Goal: Information Seeking & Learning: Learn about a topic

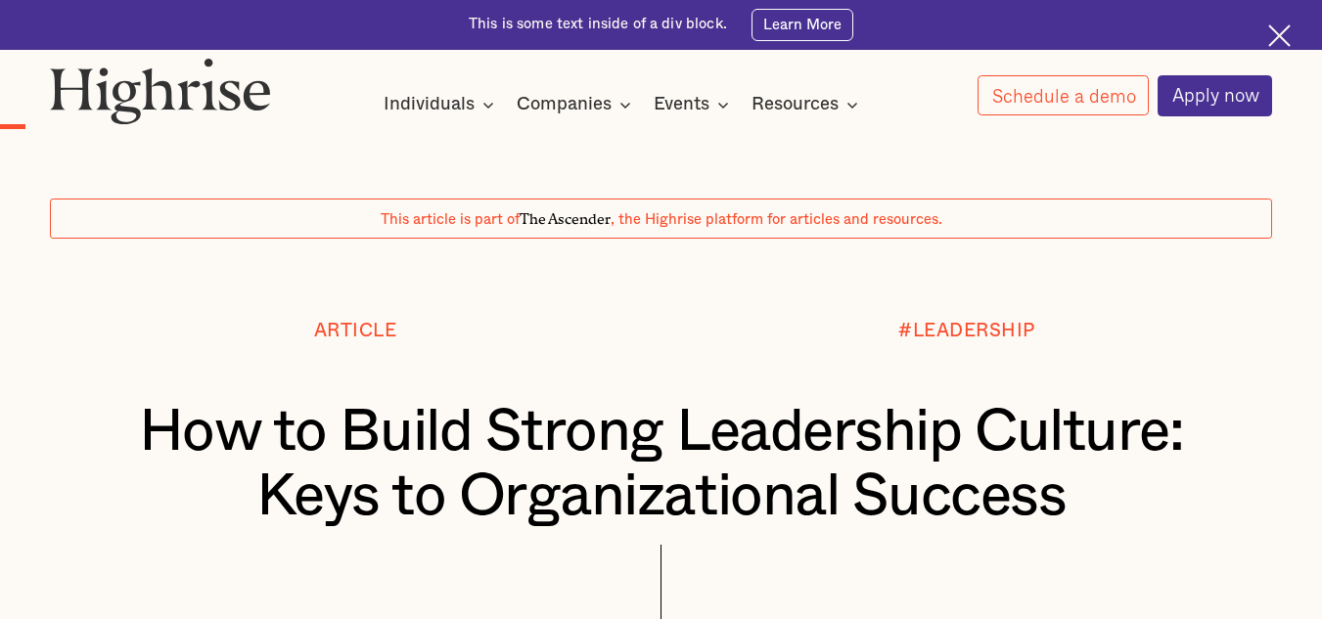
scroll to position [1300, 0]
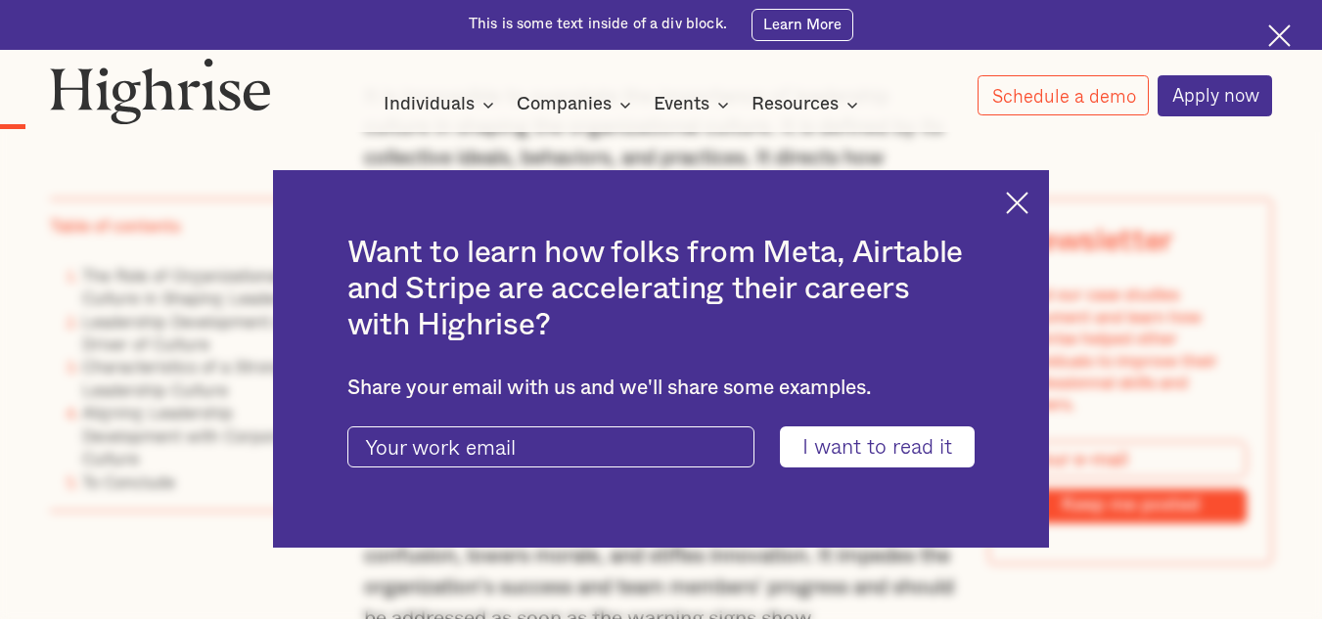
click at [1023, 208] on img at bounding box center [1017, 203] width 23 height 23
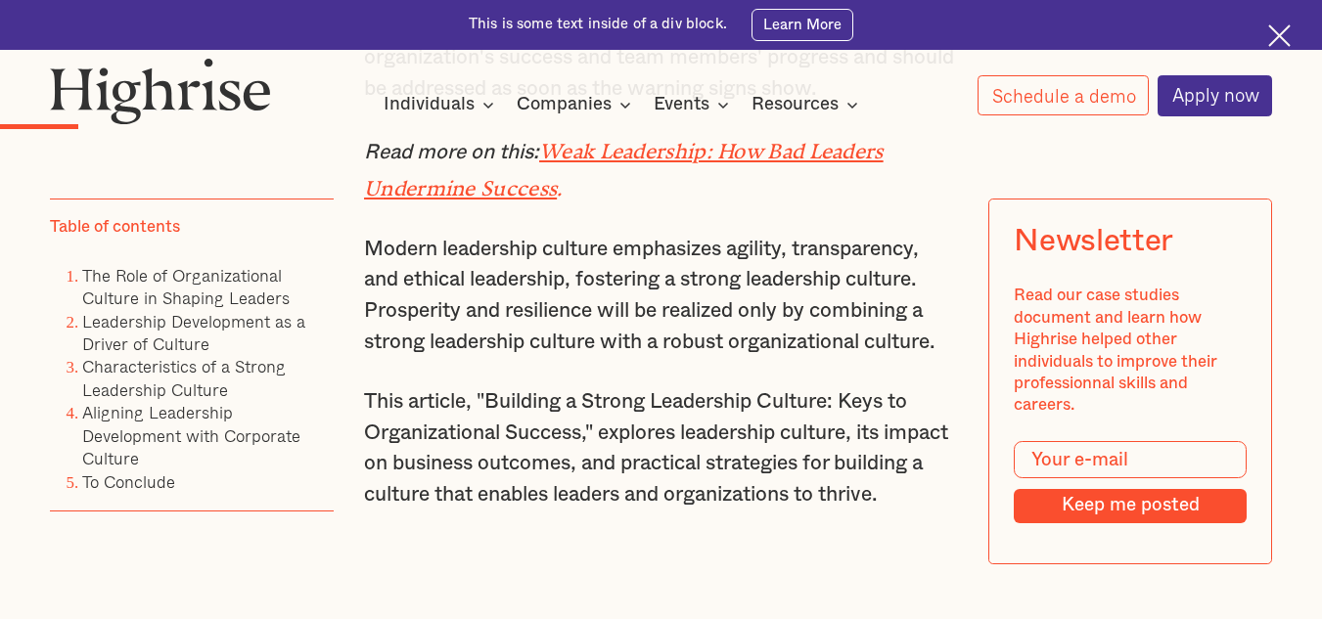
scroll to position [1887, 0]
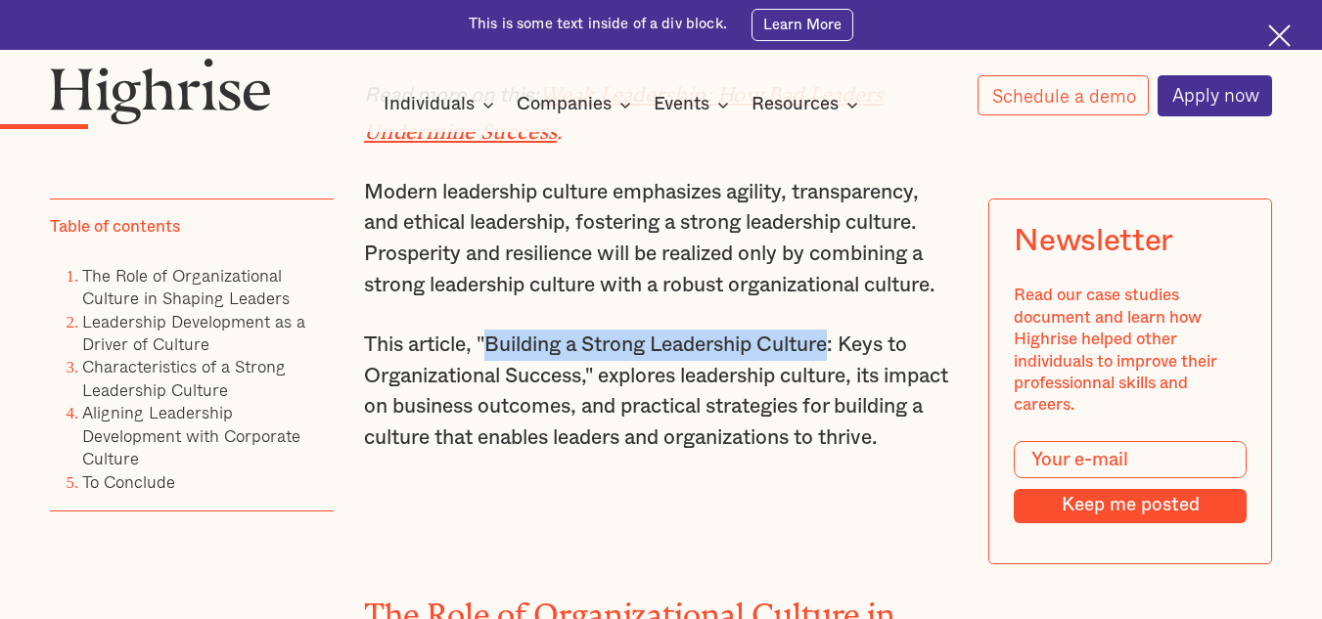
drag, startPoint x: 492, startPoint y: 354, endPoint x: 839, endPoint y: 370, distance: 347.7
click at [839, 370] on p "This article, "Building a Strong Leadership Culture: Keys to Organizational Suc…" at bounding box center [661, 392] width 594 height 124
copy p "Building a Strong Leadership Culture"
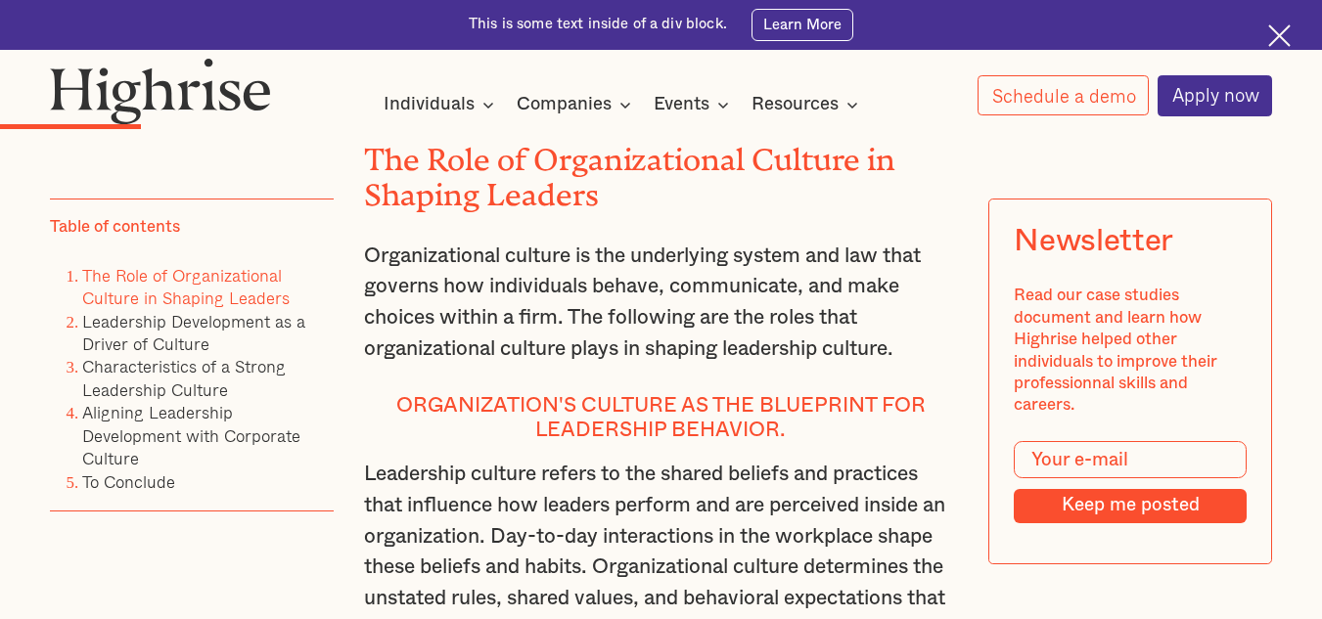
scroll to position [2376, 0]
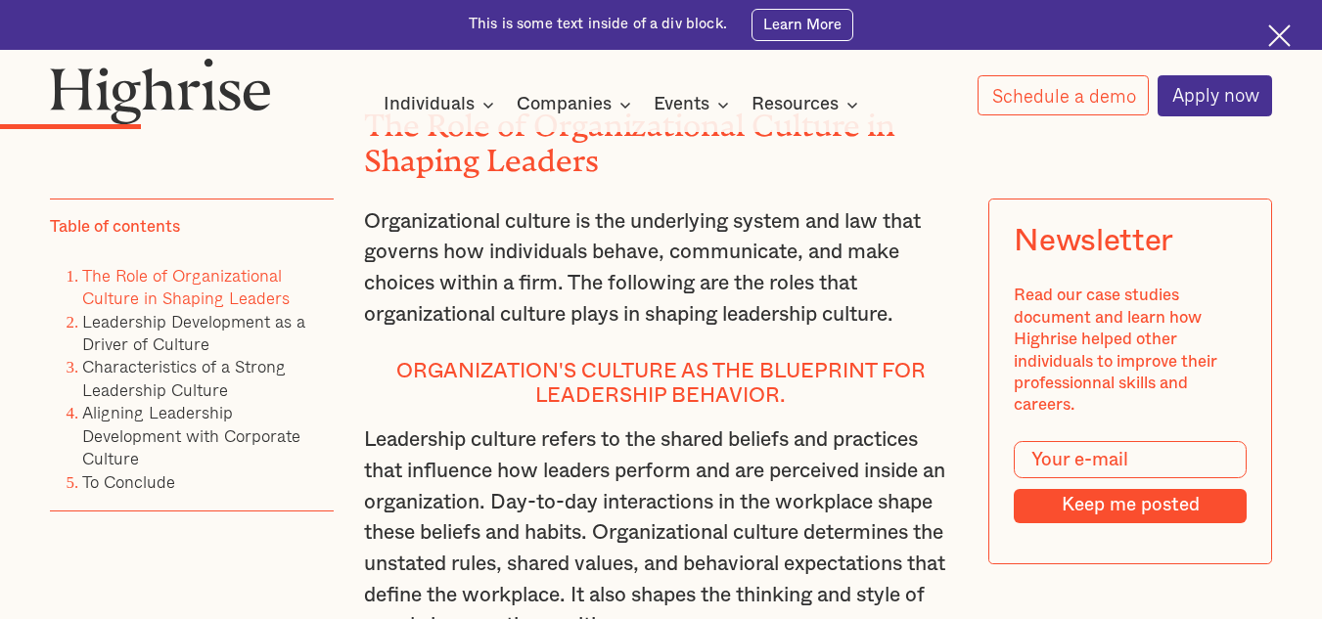
click at [1269, 47] on img at bounding box center [1279, 35] width 23 height 23
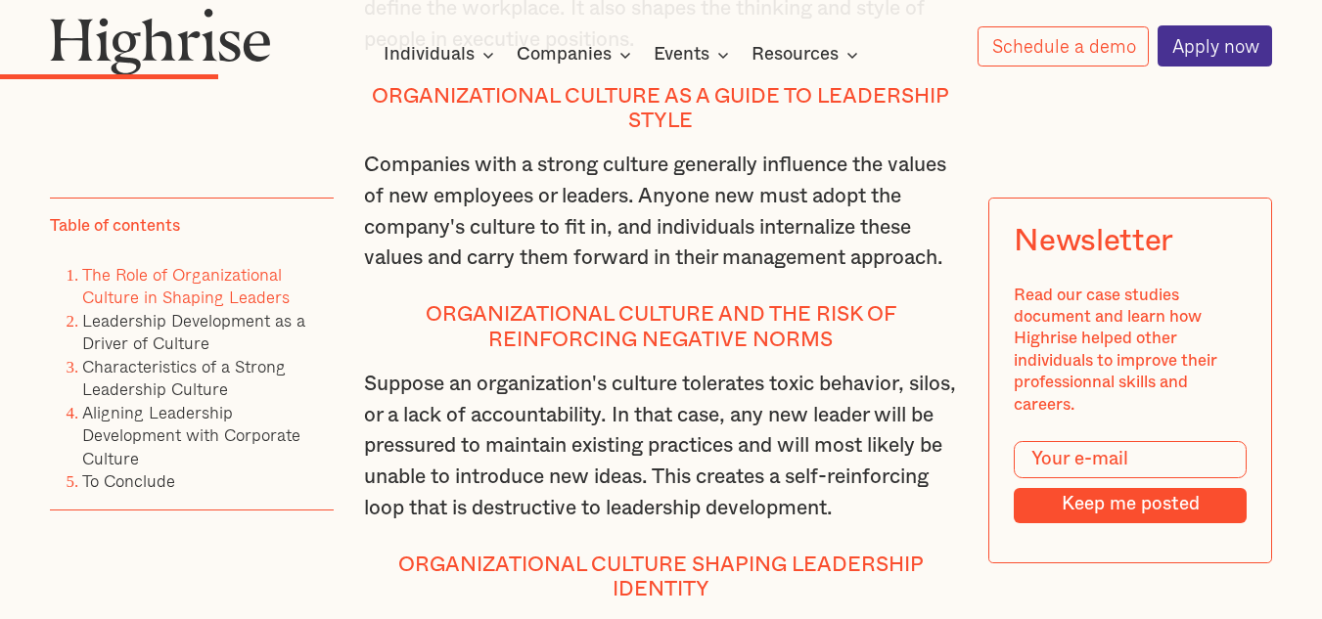
scroll to position [3696, 0]
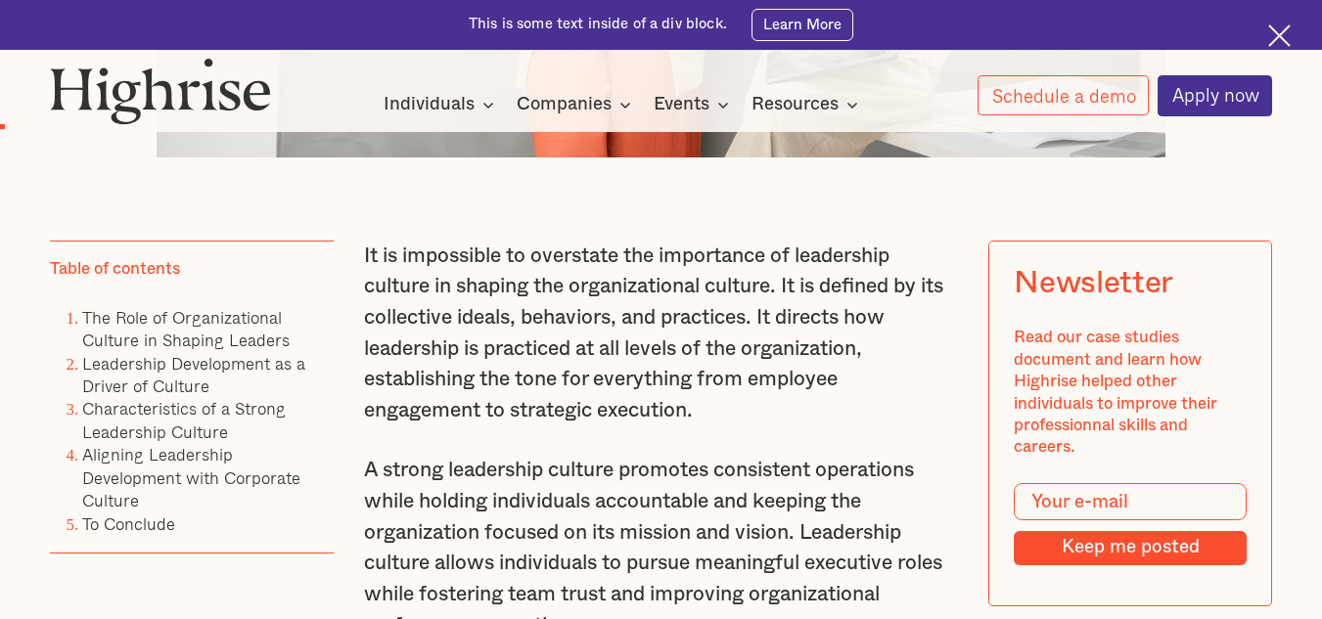
scroll to position [1105, 0]
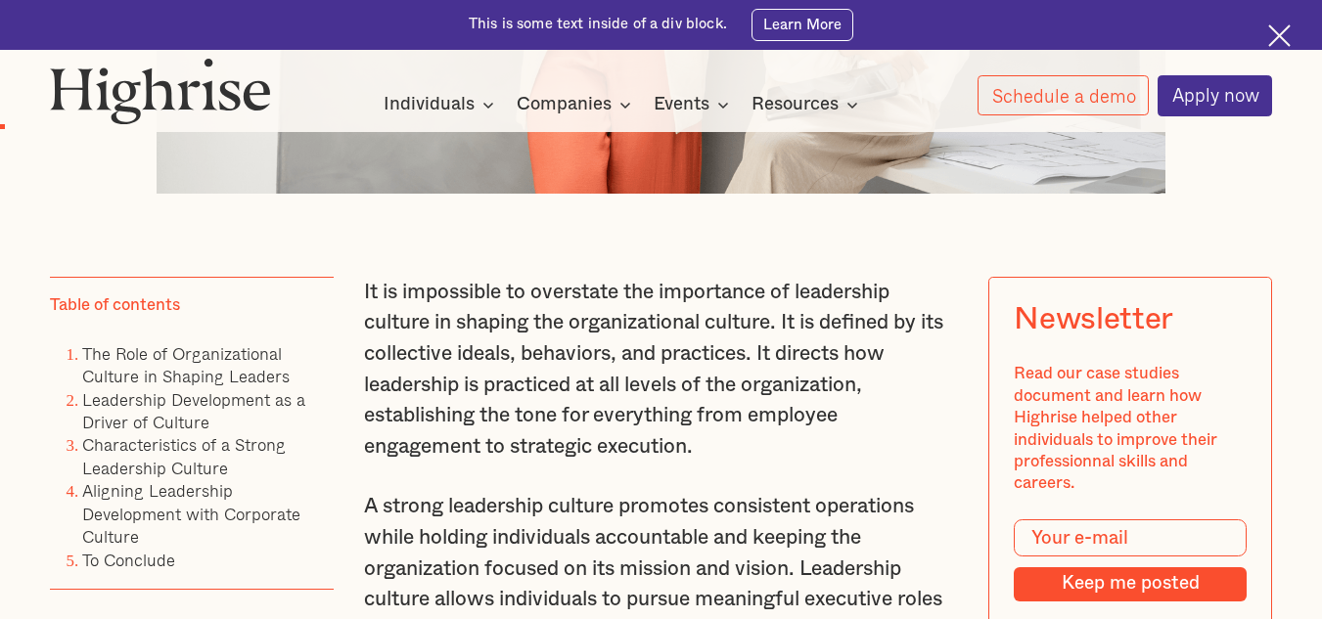
click at [1281, 35] on img at bounding box center [1279, 35] width 23 height 23
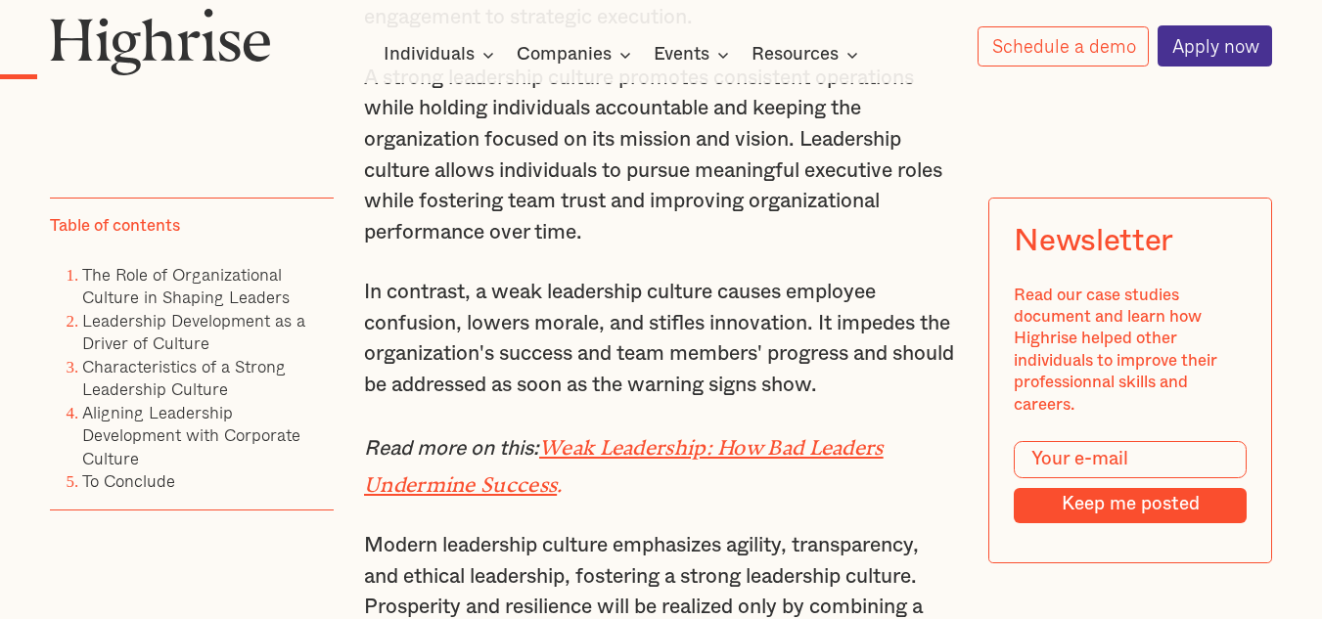
scroll to position [1348, 0]
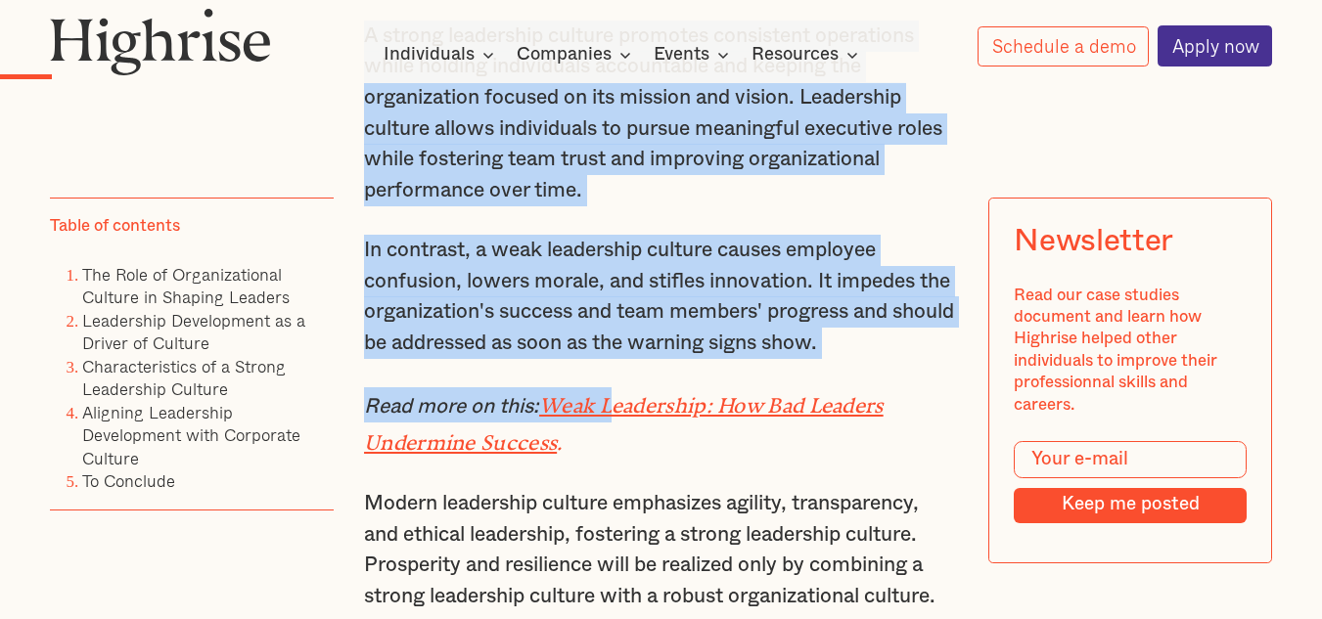
scroll to position [1544, 0]
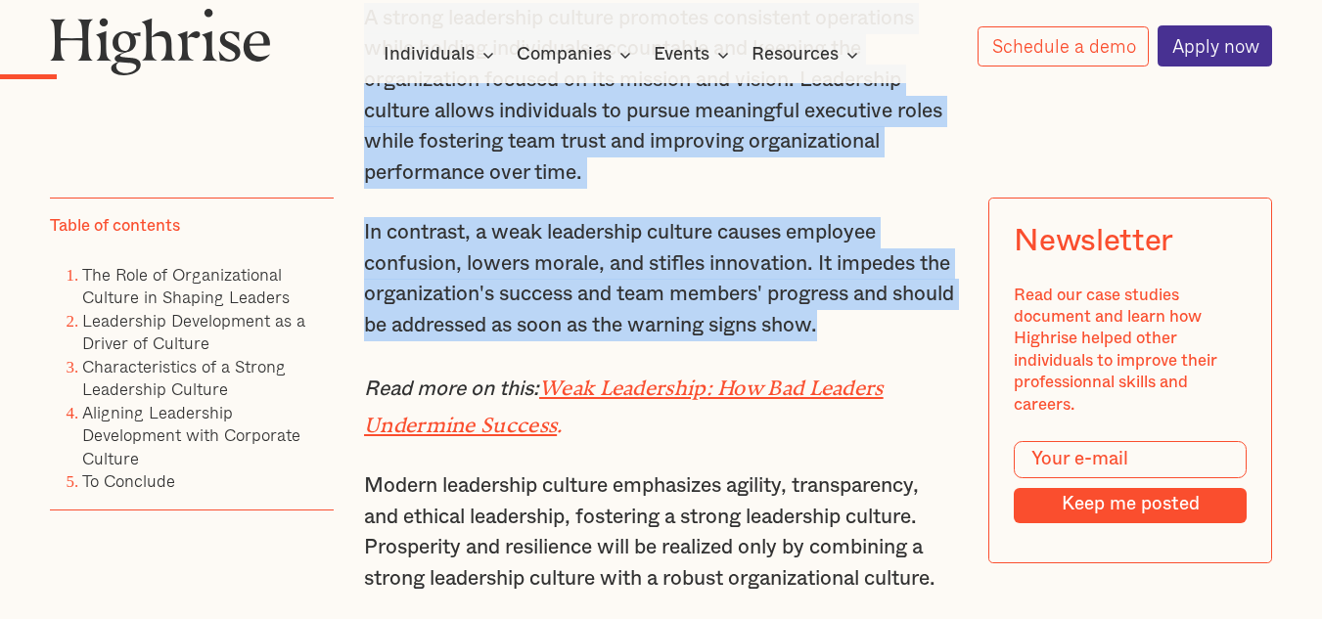
drag, startPoint x: 363, startPoint y: 226, endPoint x: 919, endPoint y: 351, distance: 569.6
click at [919, 351] on div "It is impossible to overstate the importance of leadership culture in shaping t…" at bounding box center [661, 282] width 594 height 988
copy div "A strong leadership culture promotes consistent operations while holding indivi…"
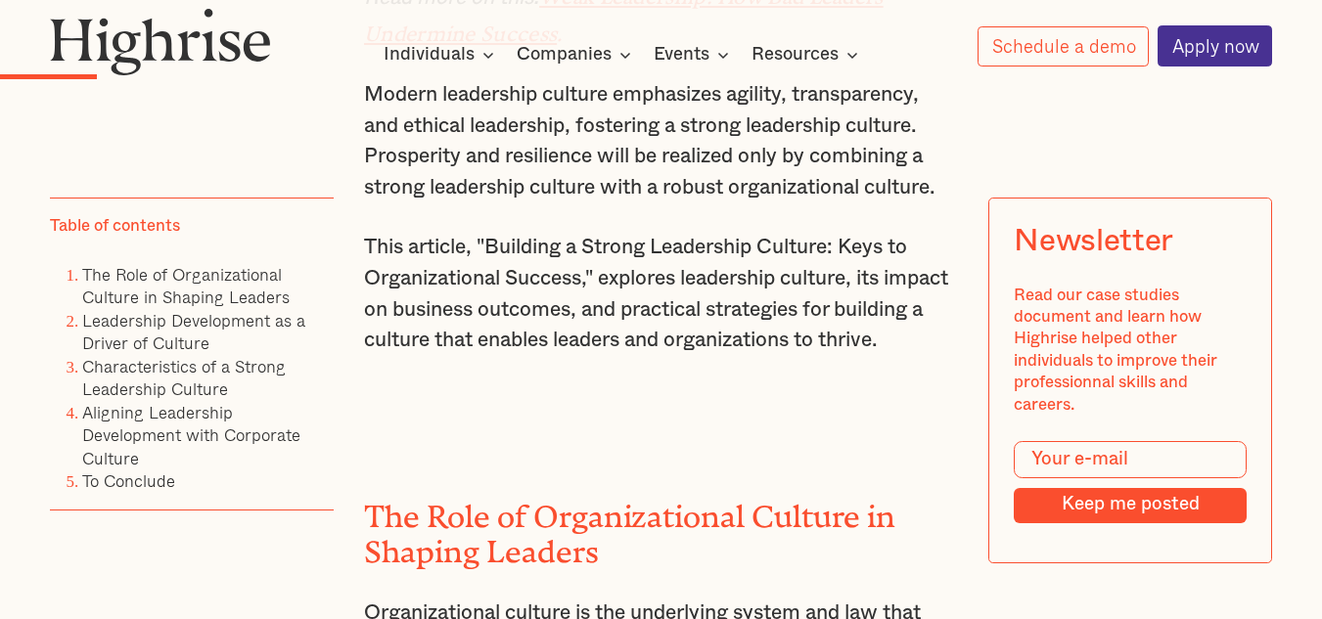
scroll to position [1837, 0]
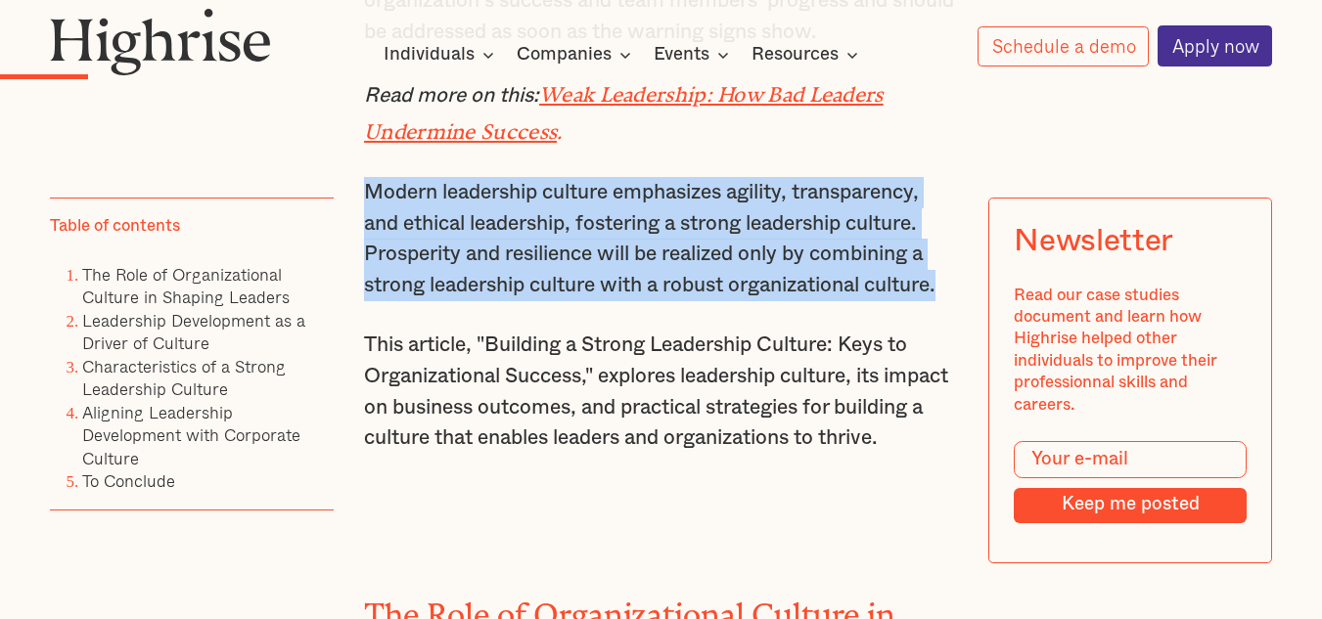
drag, startPoint x: 369, startPoint y: 203, endPoint x: 963, endPoint y: 293, distance: 600.6
copy p "Modern leadership culture emphasizes agility, transparency, and ethical leaders…"
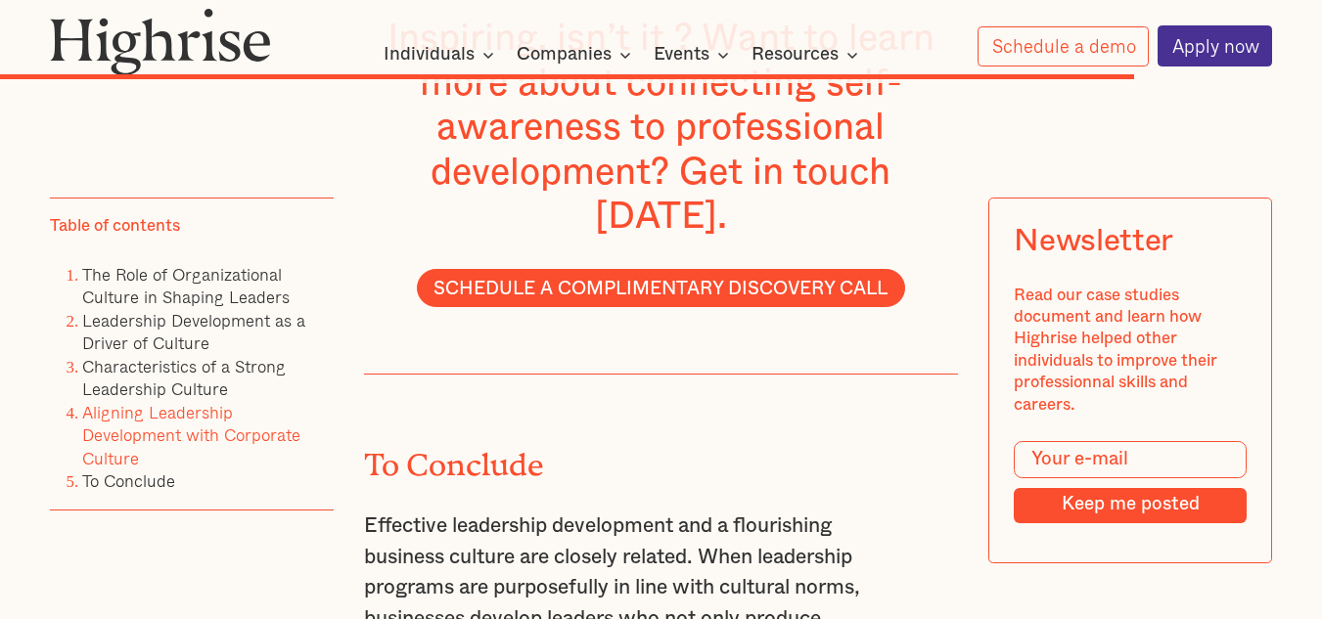
scroll to position [12012, 0]
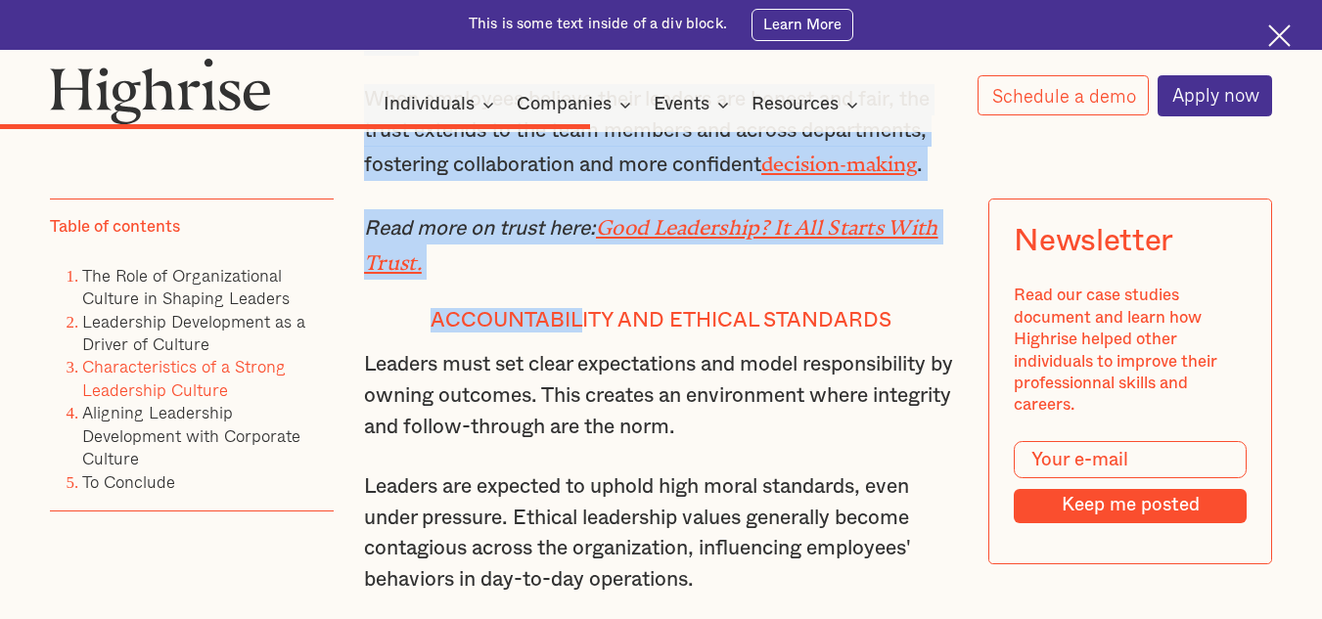
scroll to position [6583, 0]
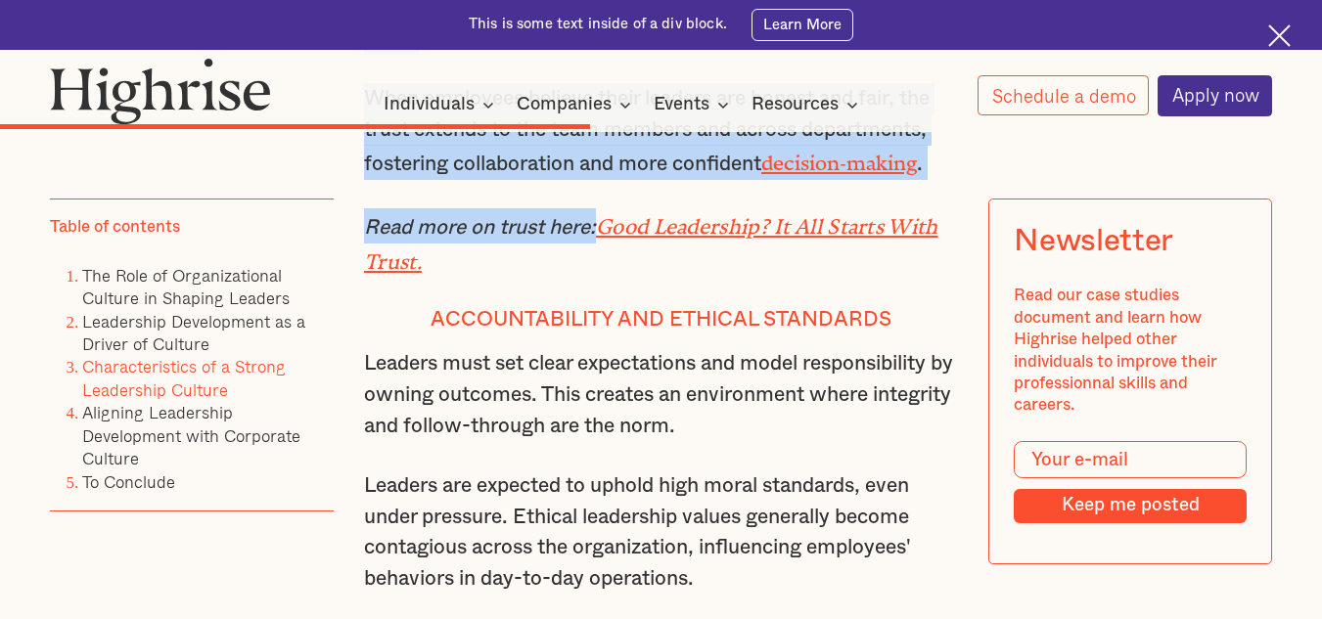
drag, startPoint x: 366, startPoint y: 163, endPoint x: 601, endPoint y: 333, distance: 289.4
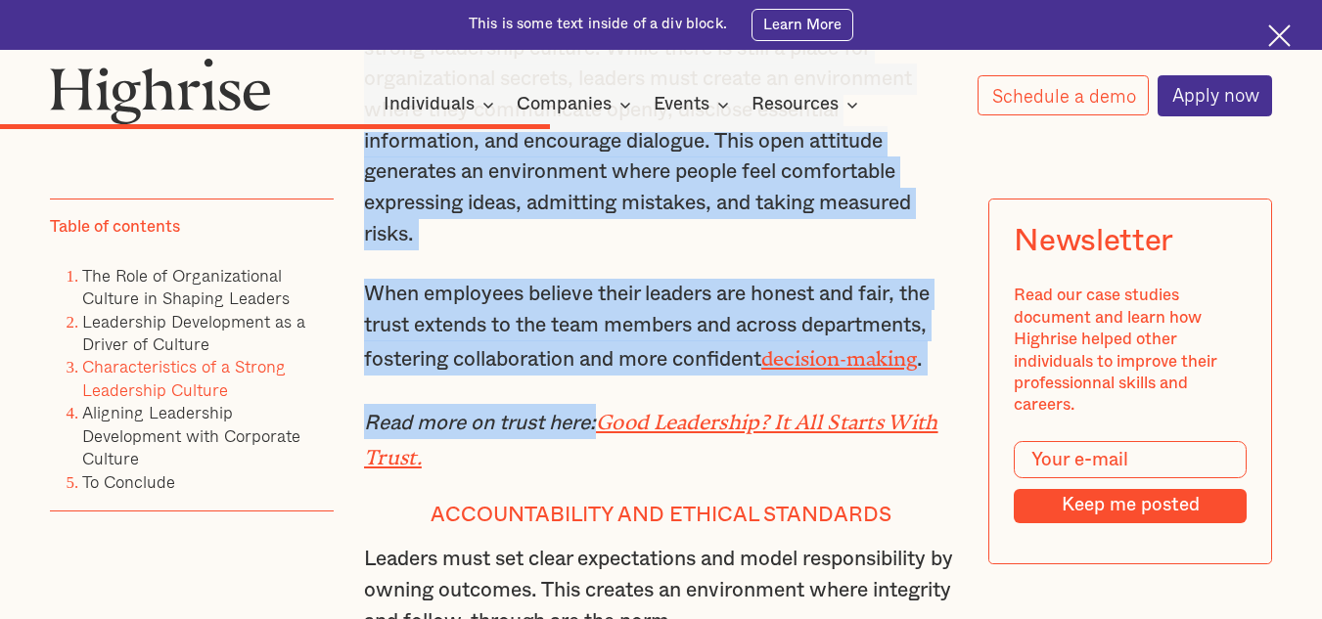
scroll to position [6192, 0]
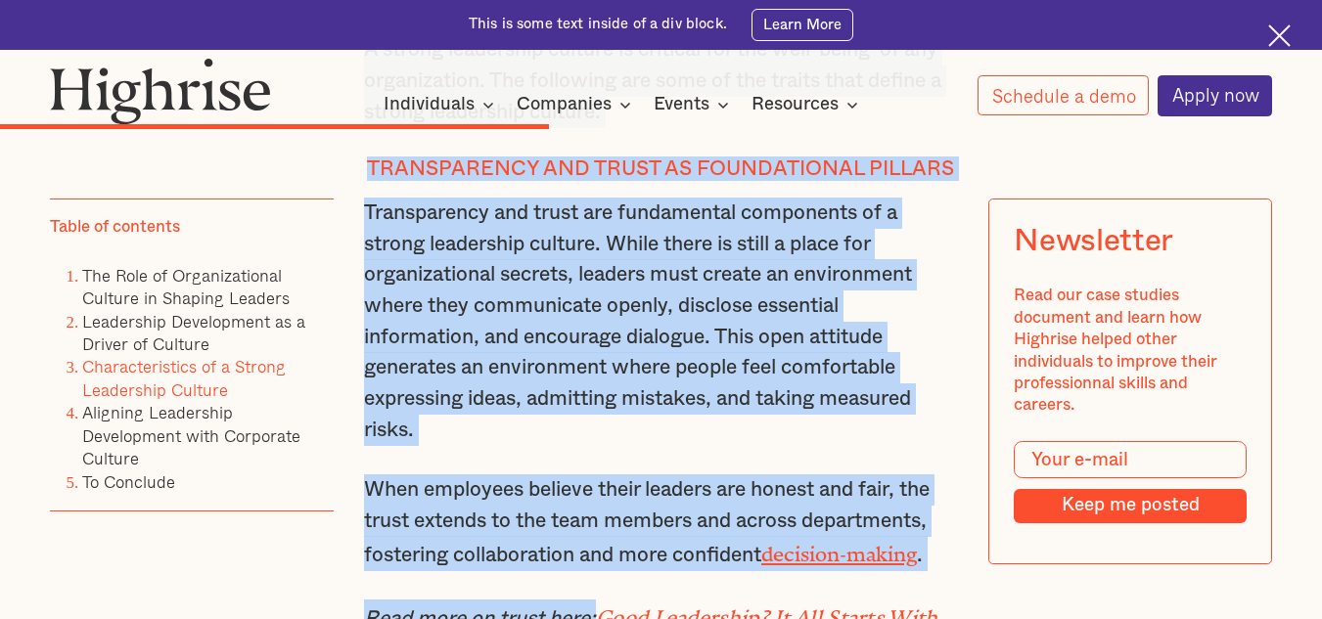
click at [592, 341] on p "Transparency and trust are fundamental components of a strong leadership cultur…" at bounding box center [661, 322] width 594 height 248
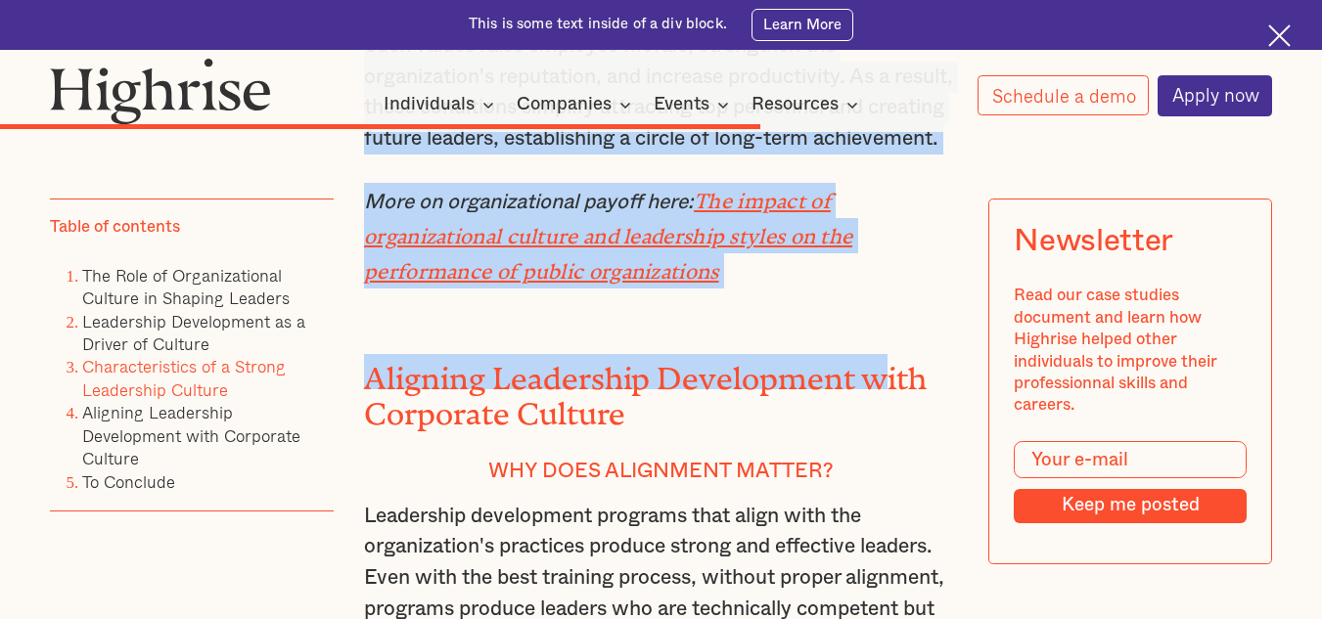
scroll to position [8246, 0]
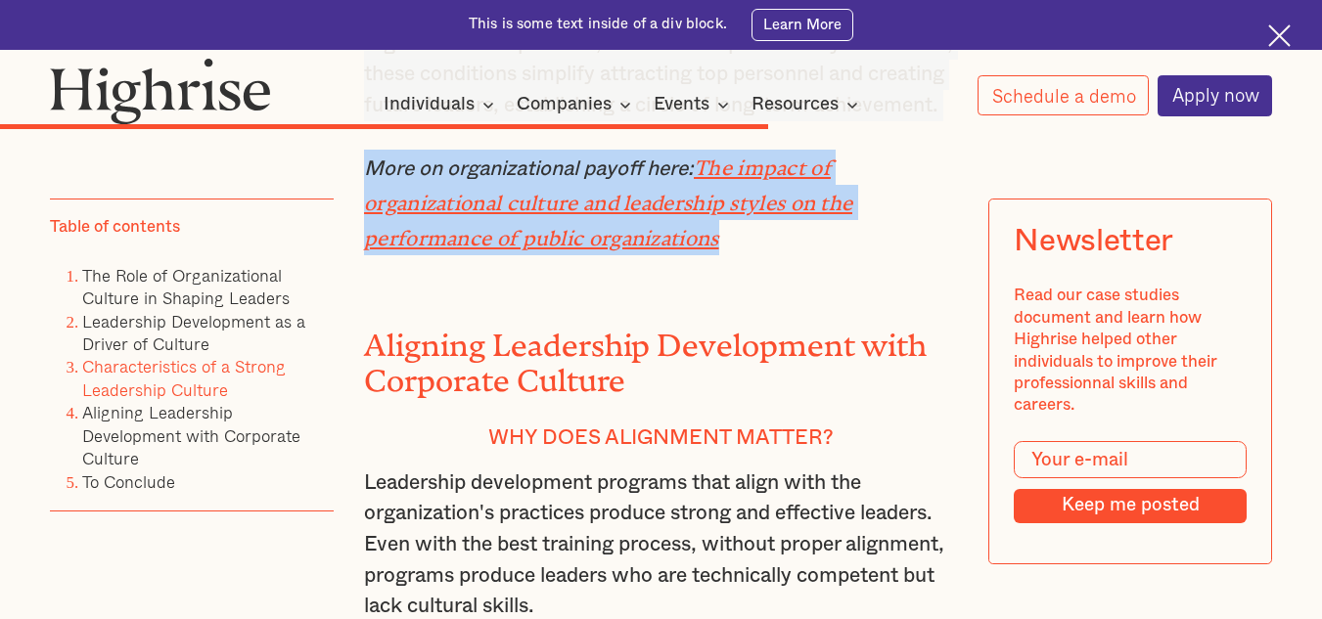
drag, startPoint x: 363, startPoint y: 363, endPoint x: 886, endPoint y: 400, distance: 524.7
click at [886, 400] on div "Characteristics of a Strong Leadership Culture A strong leadership culture is c…" at bounding box center [661, 620] width 594 height 5623
copy div "Loremipsumdolor si a Consec Adipiscing Elitsed D eiusmo temporinci utlabor et d…"
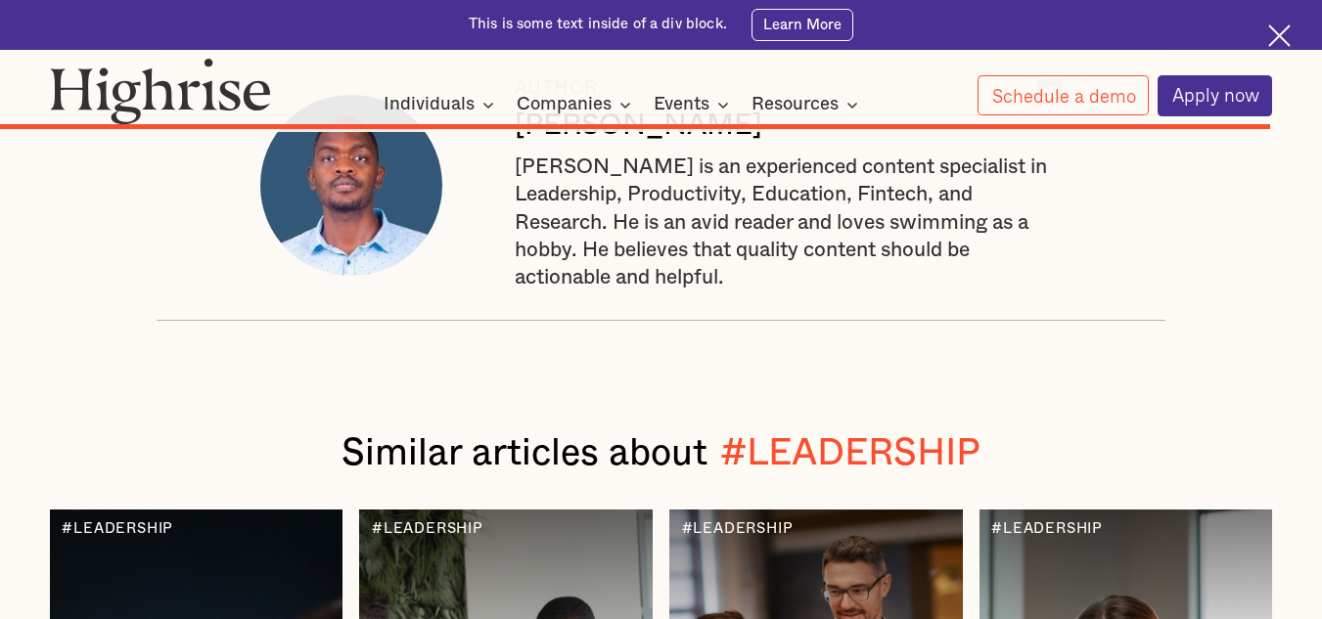
scroll to position [12942, 0]
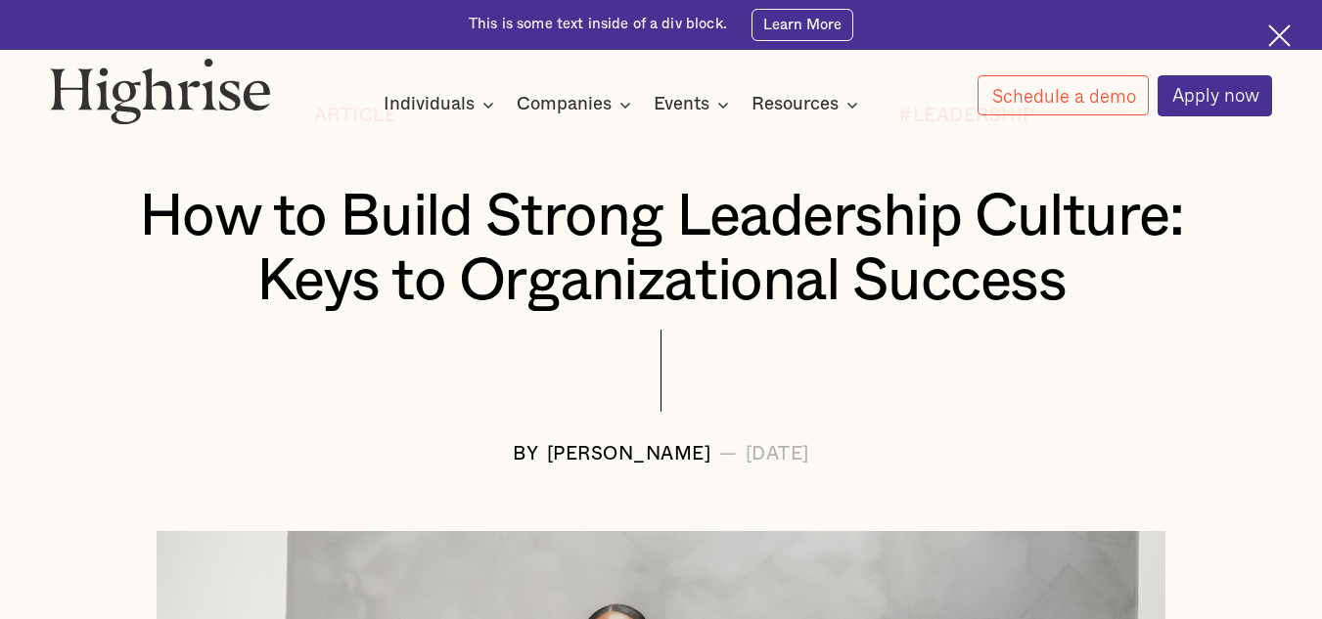
scroll to position [98, 0]
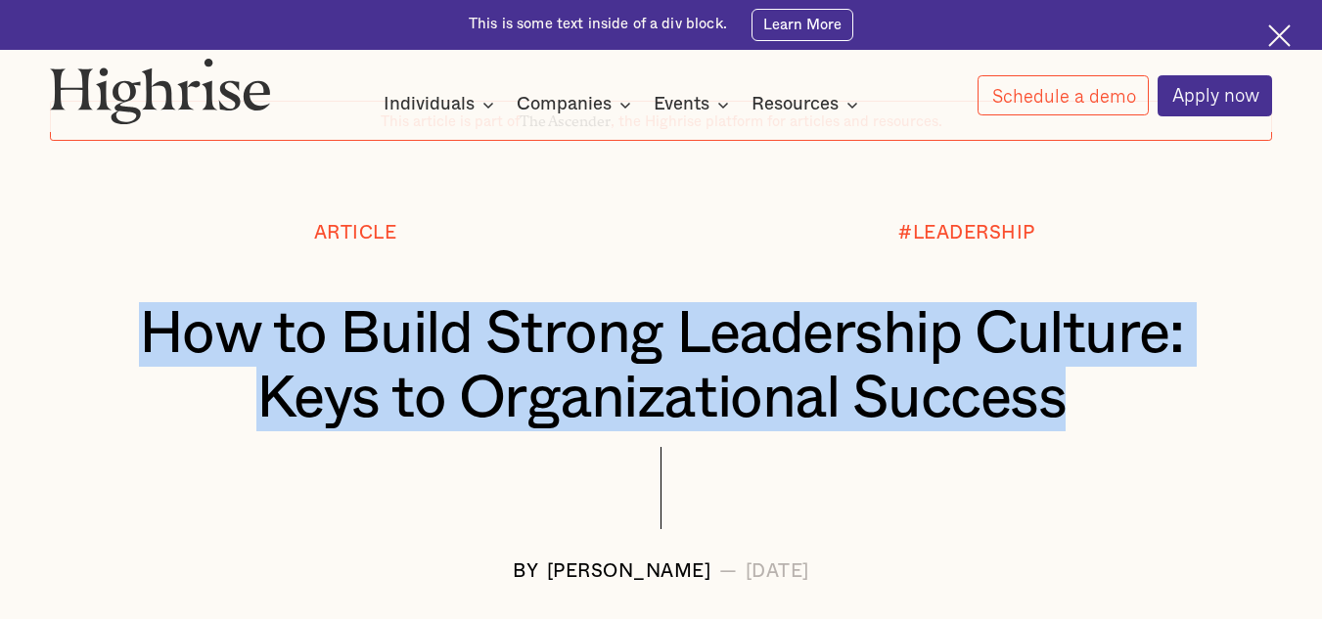
drag, startPoint x: 143, startPoint y: 325, endPoint x: 1114, endPoint y: 401, distance: 974.5
click at [1114, 401] on h1 "How to Build Strong Leadership Culture: Keys to Organizational Success" at bounding box center [661, 366] width 1121 height 129
copy h1 "How to Build Strong Leadership Culture: Keys to Organizational Success"
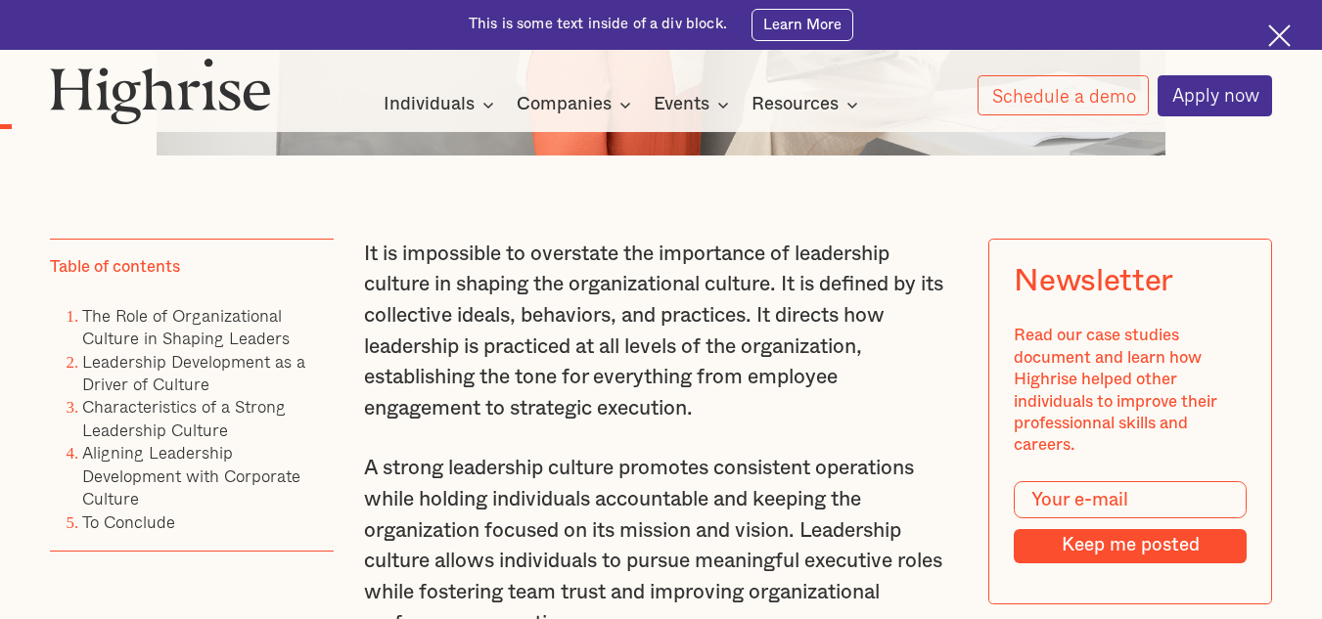
scroll to position [1174, 0]
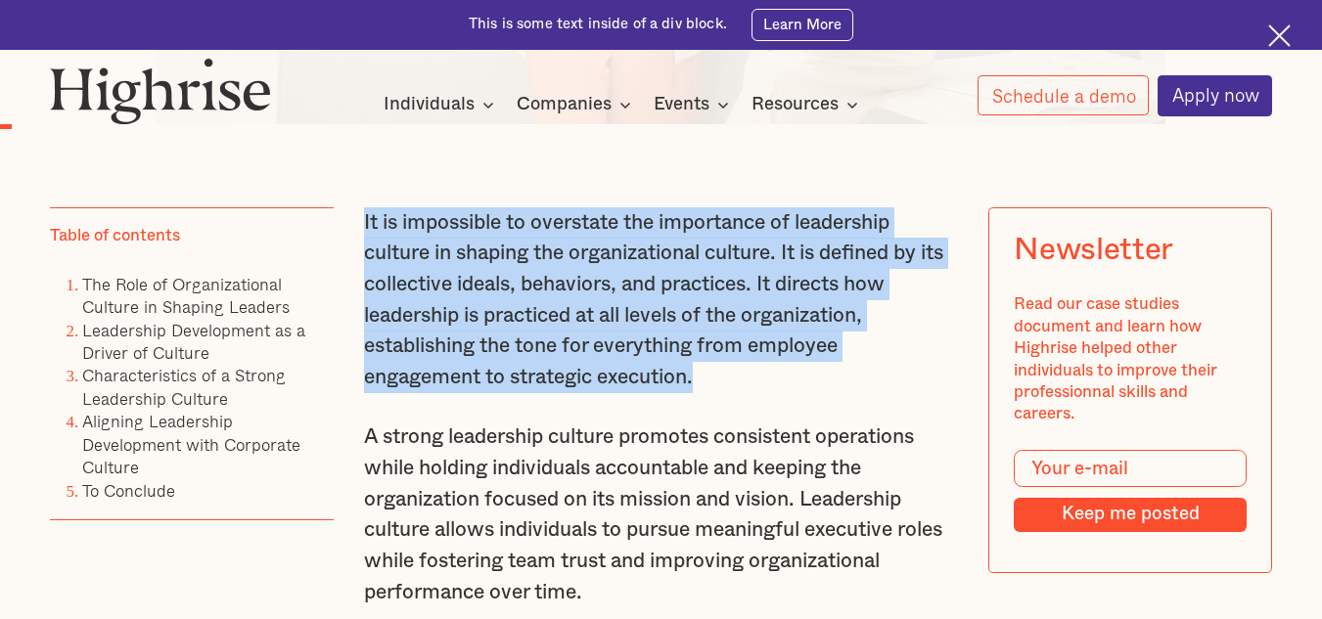
drag, startPoint x: 719, startPoint y: 396, endPoint x: 356, endPoint y: 221, distance: 403.0
copy p "It is impossible to overstate the importance of leadership culture in shaping t…"
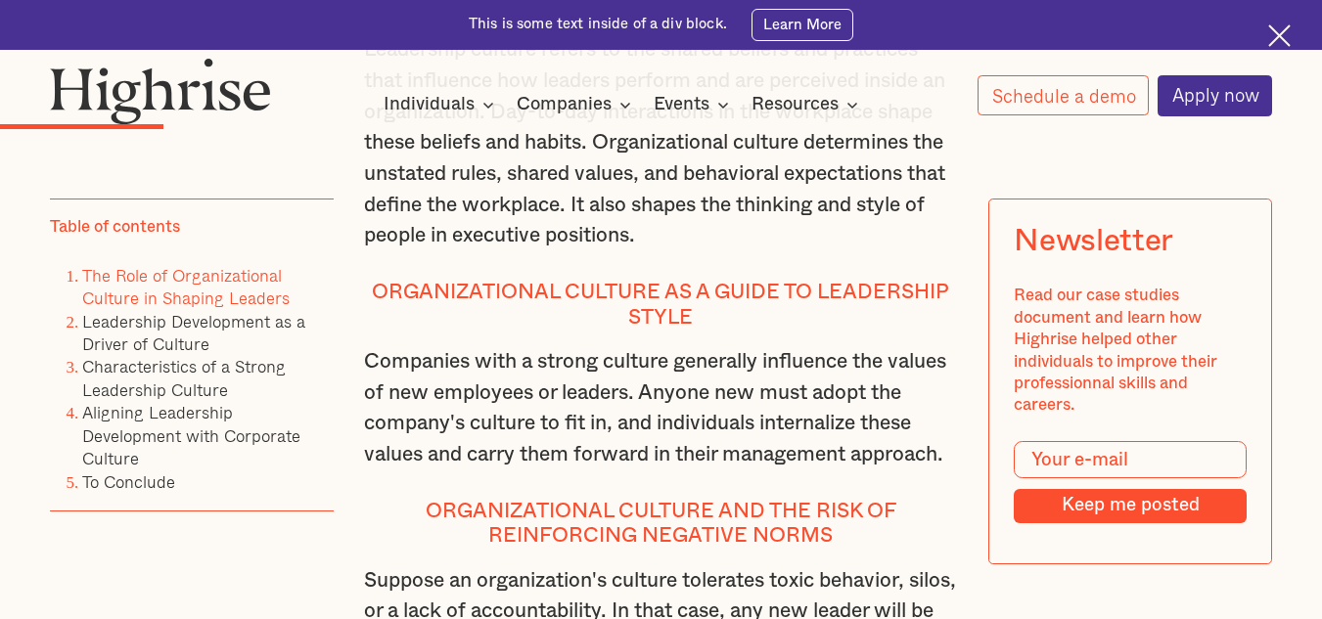
scroll to position [2837, 0]
